Goal: Task Accomplishment & Management: Manage account settings

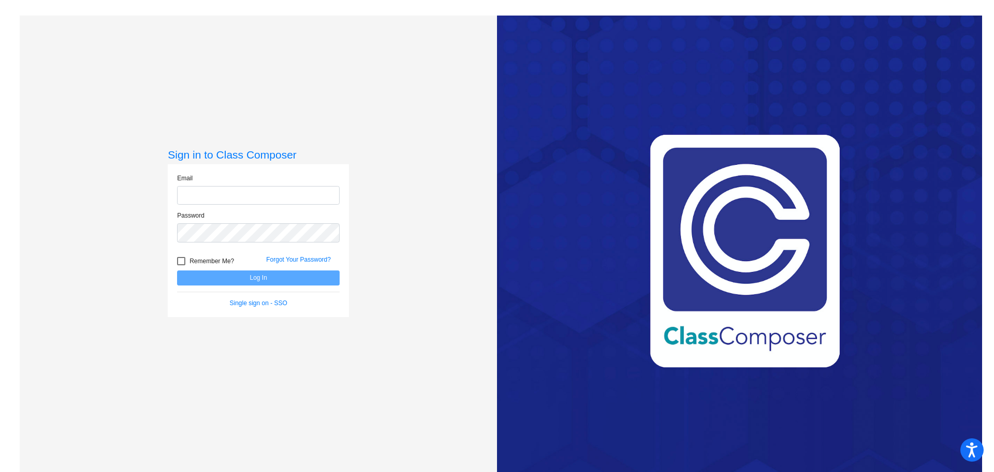
click at [269, 185] on div "Email" at bounding box center [258, 189] width 163 height 32
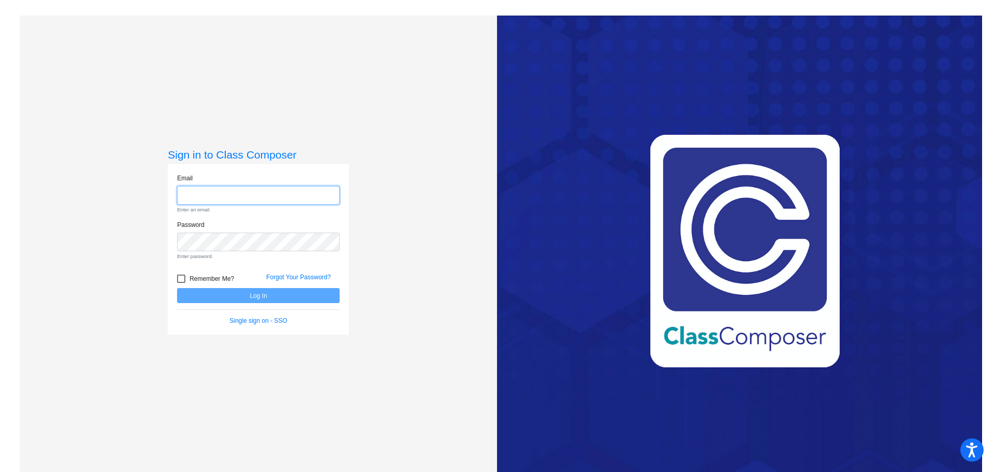
click at [263, 192] on input "email" at bounding box center [258, 195] width 163 height 19
type input "[EMAIL_ADDRESS][DOMAIN_NAME]"
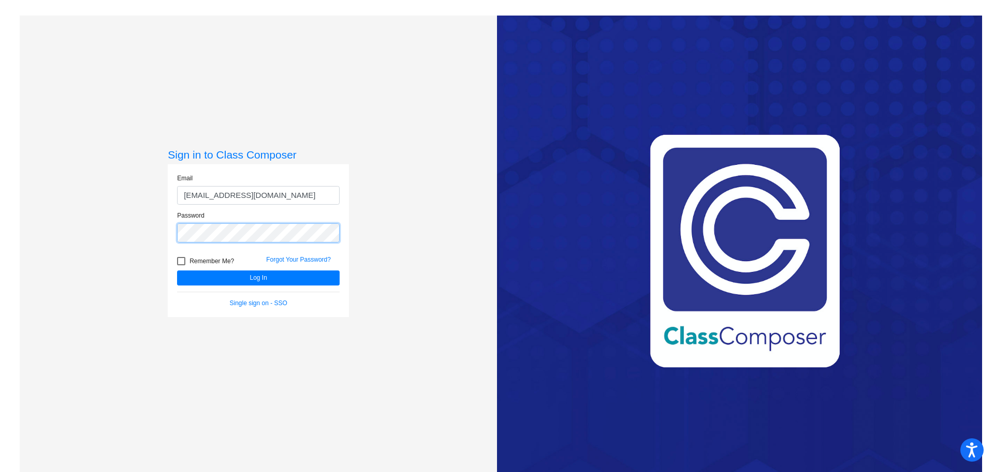
click at [177, 270] on button "Log In" at bounding box center [258, 277] width 163 height 15
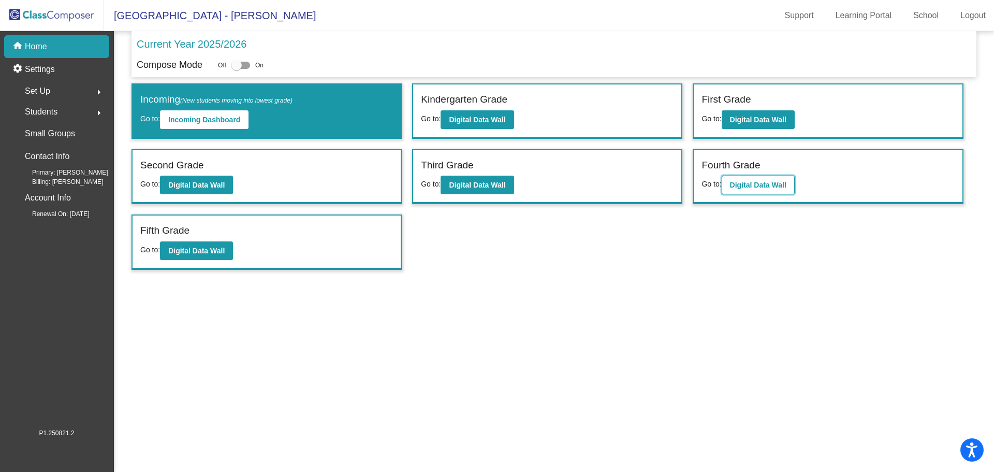
click at [732, 190] on button "Digital Data Wall" at bounding box center [758, 185] width 73 height 19
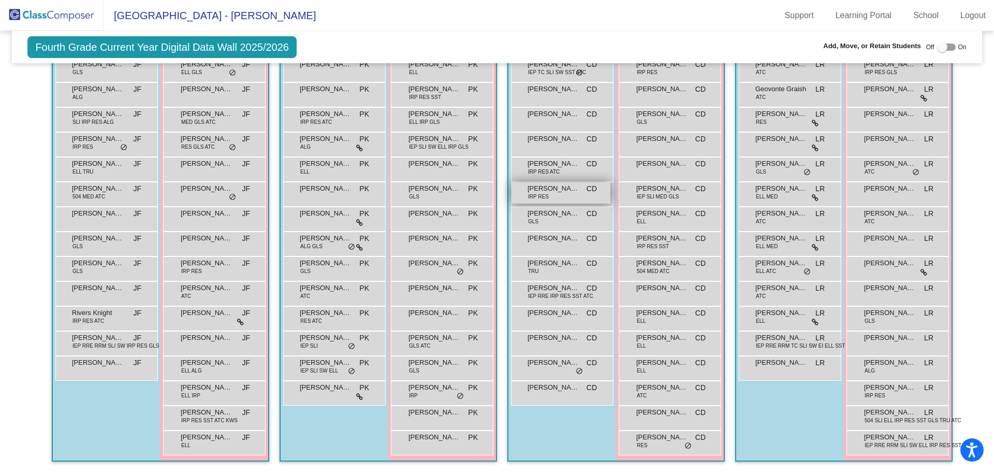
scroll to position [21, 0]
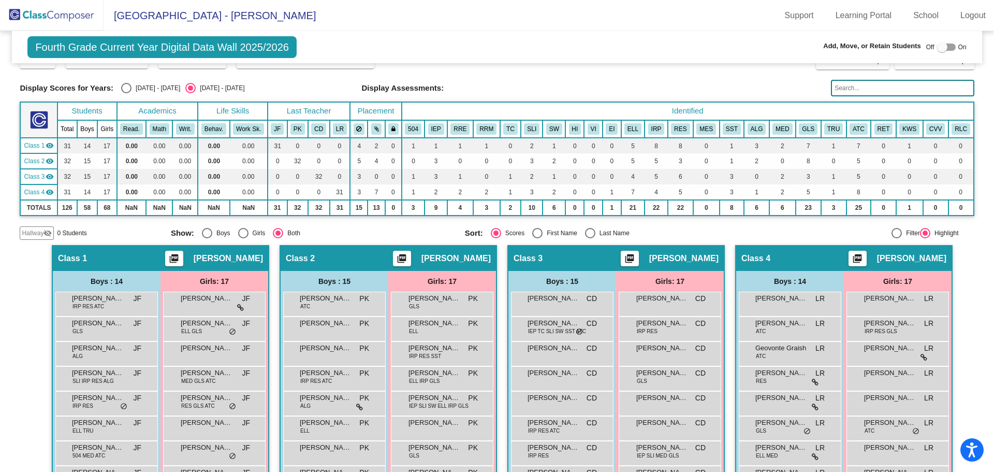
click at [937, 48] on div at bounding box center [942, 47] width 10 height 10
checkbox input "true"
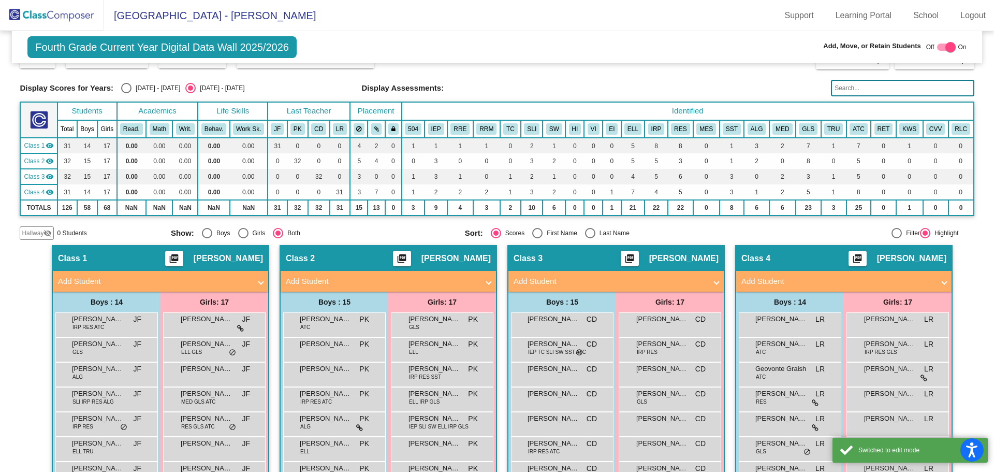
click at [39, 231] on span "Hallway" at bounding box center [33, 232] width 22 height 9
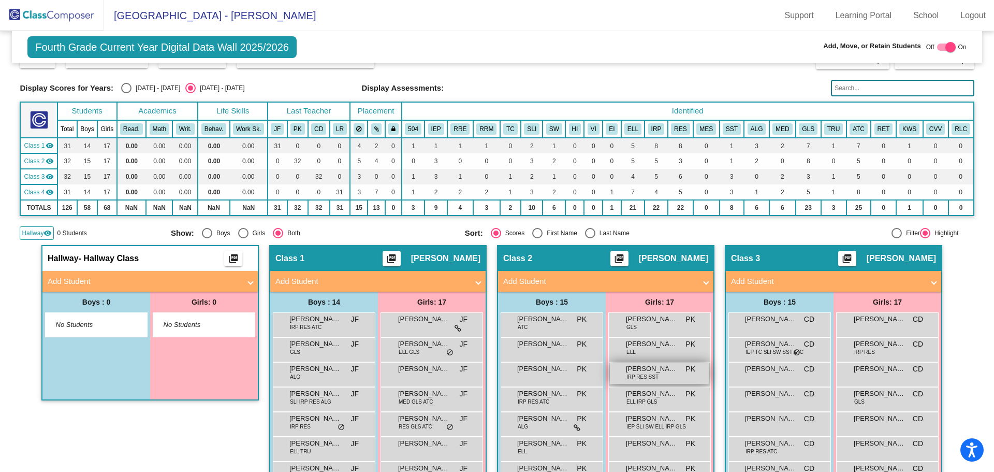
scroll to position [280, 0]
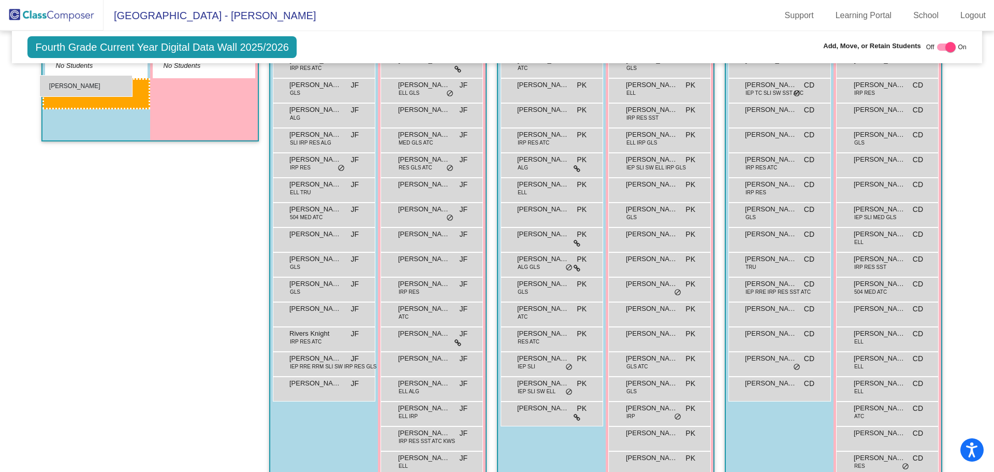
drag, startPoint x: 774, startPoint y: 115, endPoint x: 39, endPoint y: 75, distance: 736.0
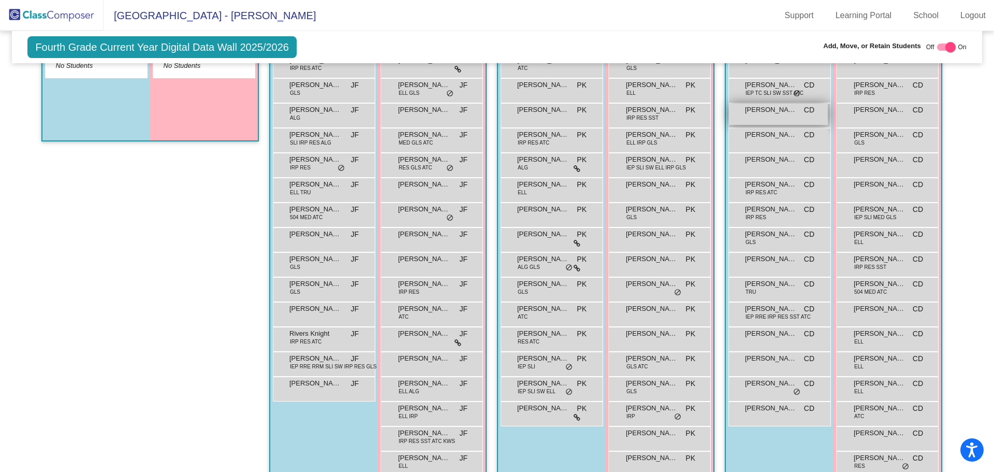
click at [754, 114] on span "[PERSON_NAME]" at bounding box center [771, 110] width 52 height 10
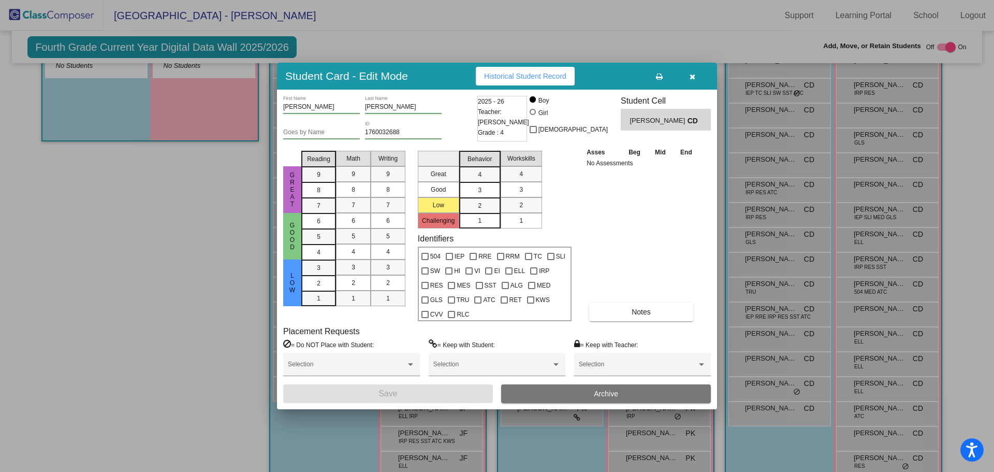
click at [610, 396] on span "Archive" at bounding box center [606, 393] width 24 height 8
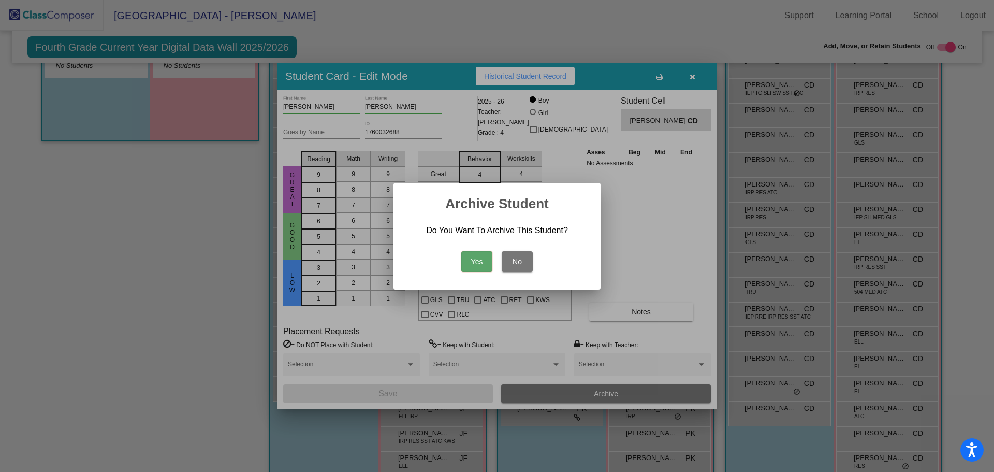
click at [481, 265] on button "Yes" at bounding box center [476, 261] width 31 height 21
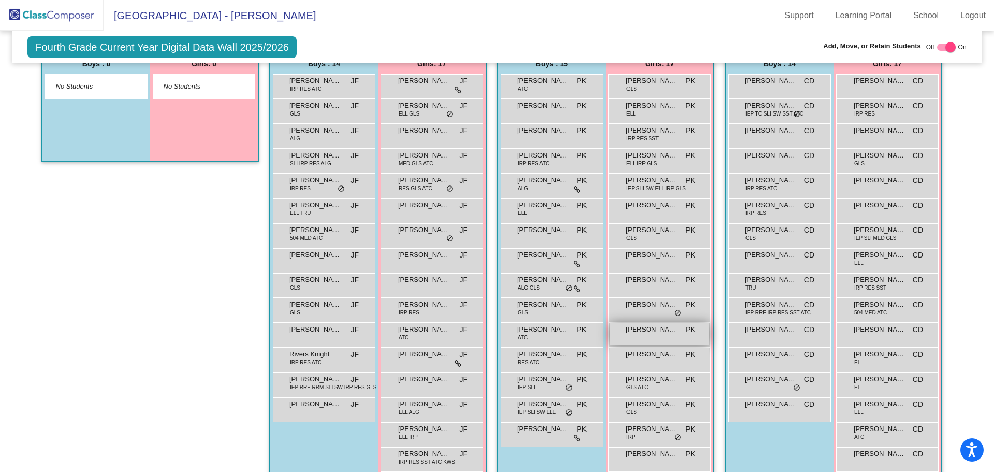
scroll to position [0, 0]
